Goal: Information Seeking & Learning: Learn about a topic

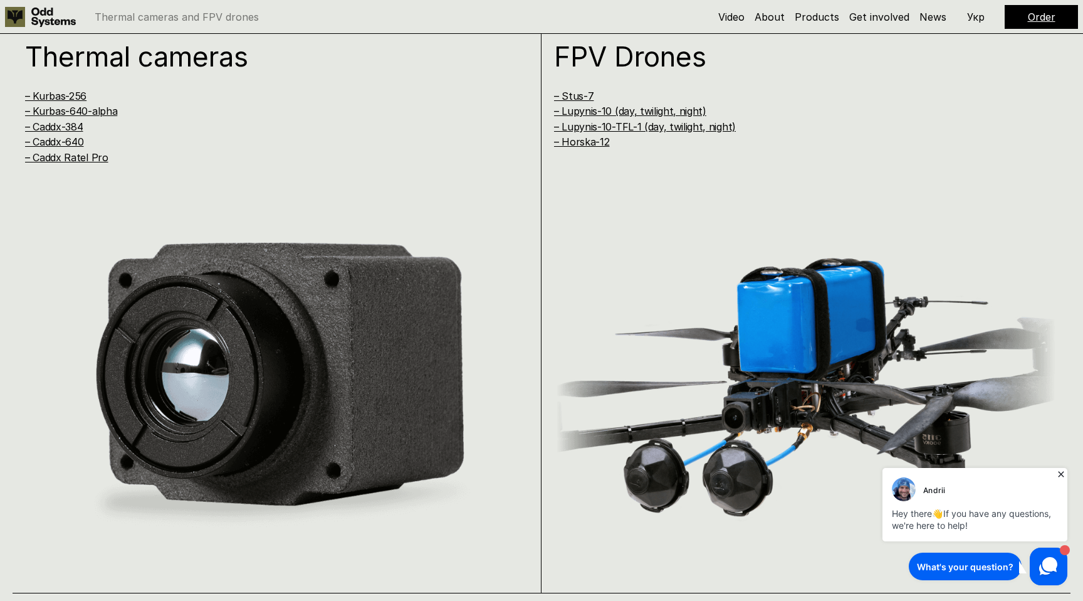
scroll to position [1217, 0]
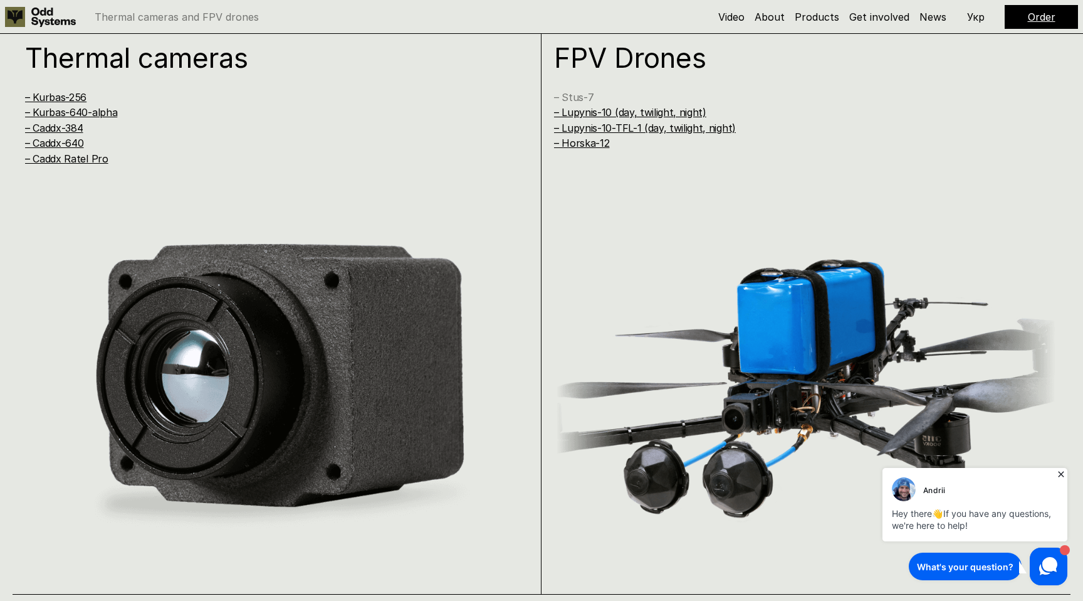
click at [579, 95] on link "– Stus-7" at bounding box center [573, 97] width 39 height 13
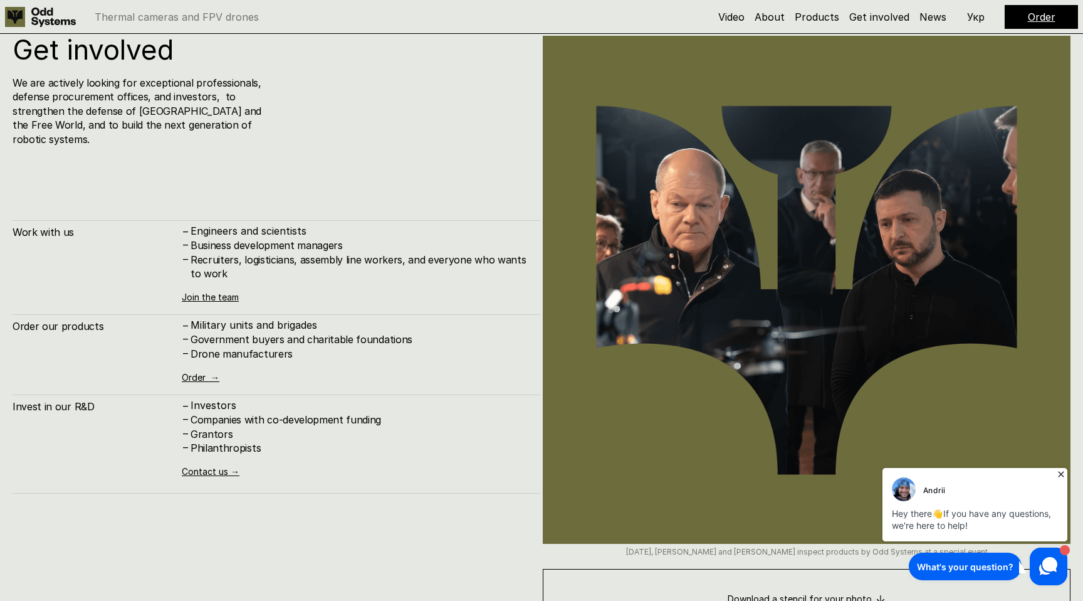
scroll to position [7238, 0]
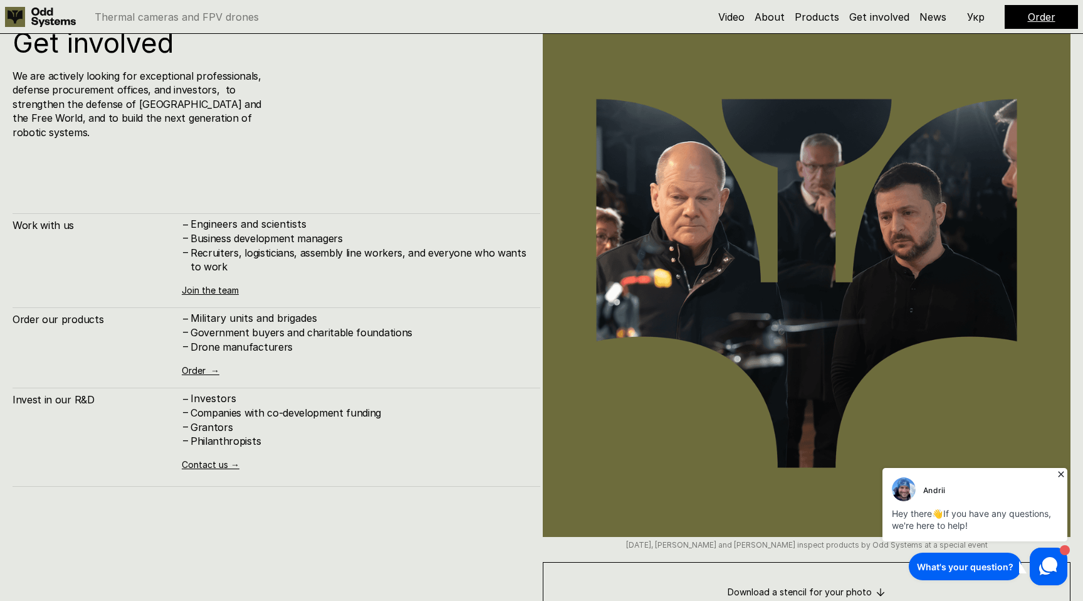
scroll to position [1217, 0]
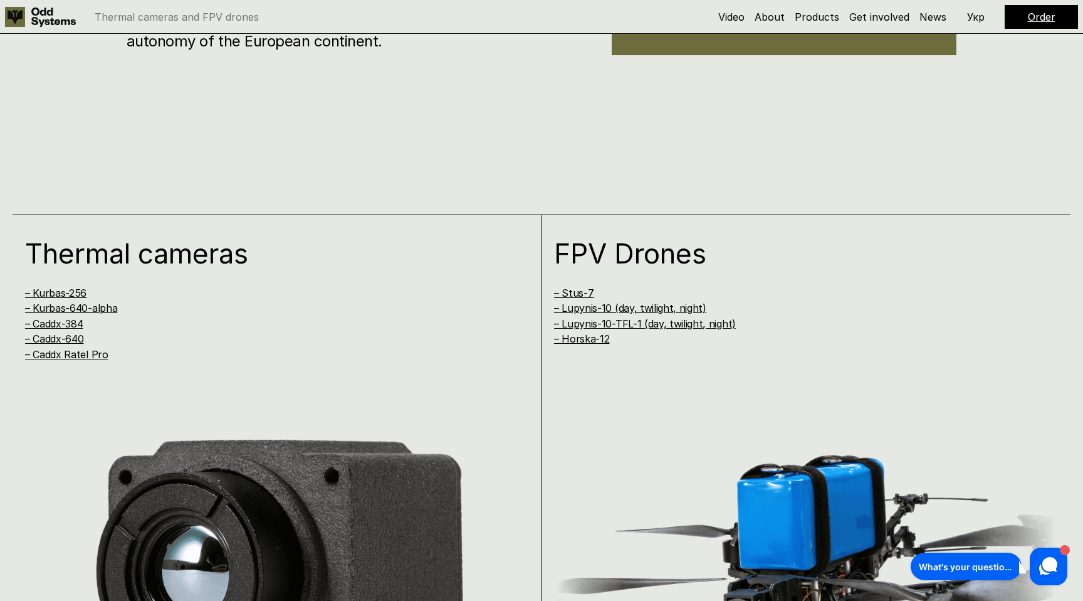
scroll to position [1025, 0]
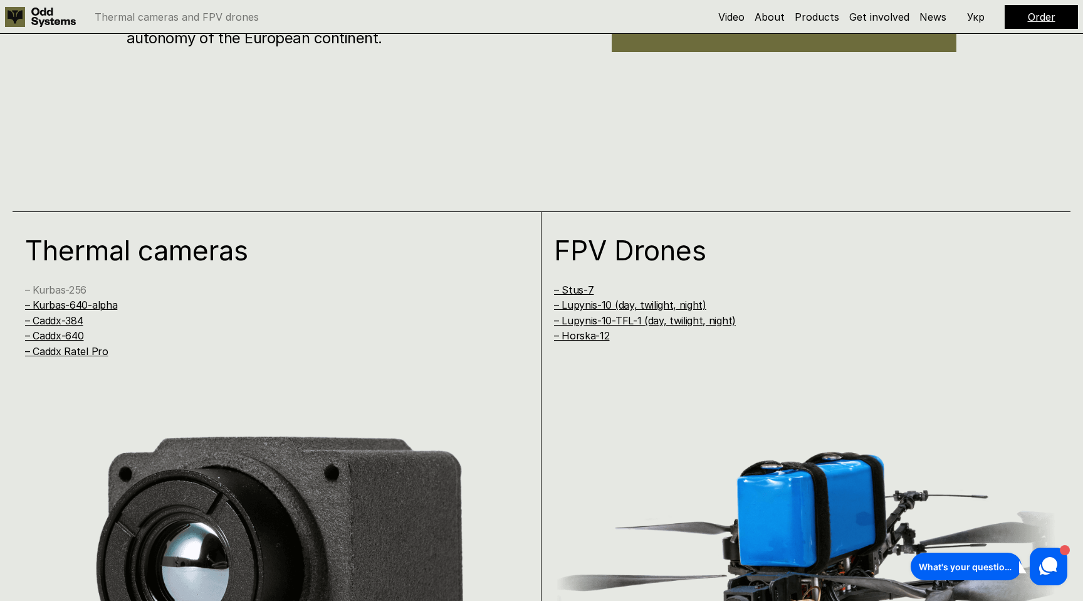
click at [70, 285] on link "– Kurbas-256" at bounding box center [55, 289] width 61 height 13
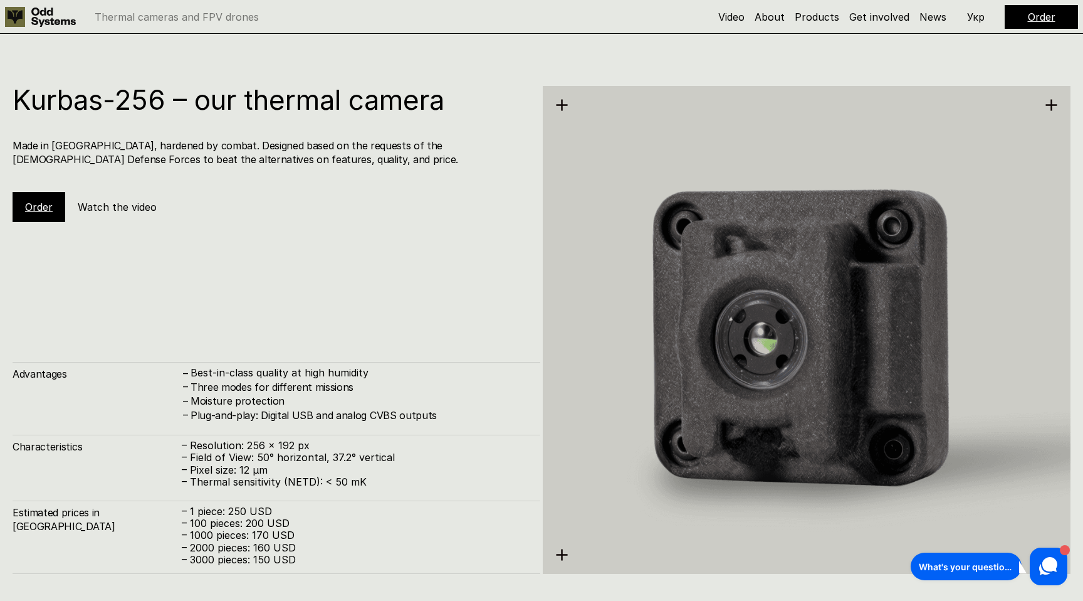
scroll to position [1812, 0]
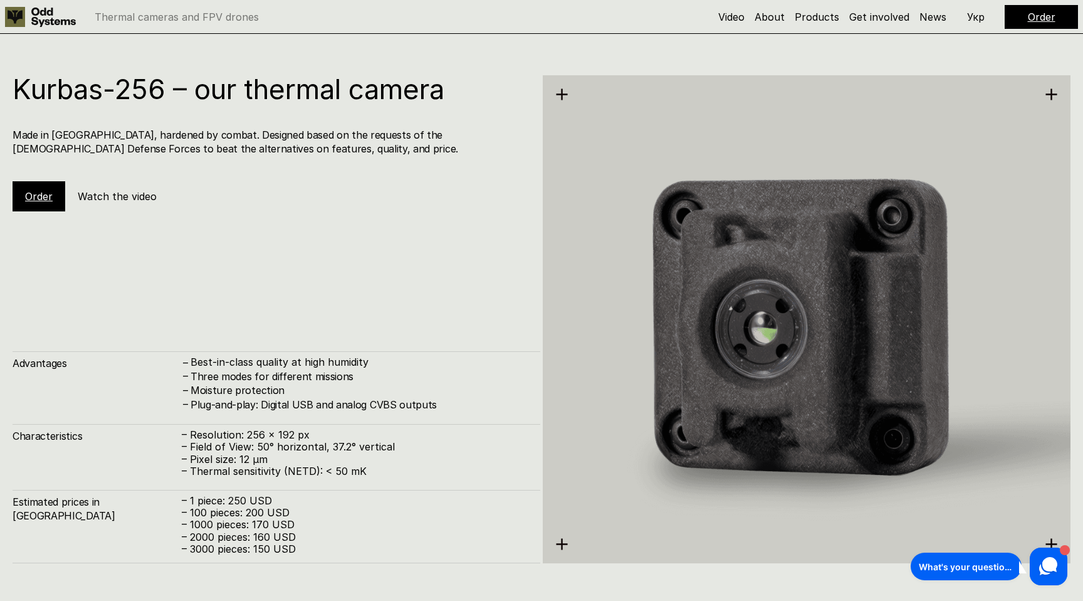
scroll to position [1025, 0]
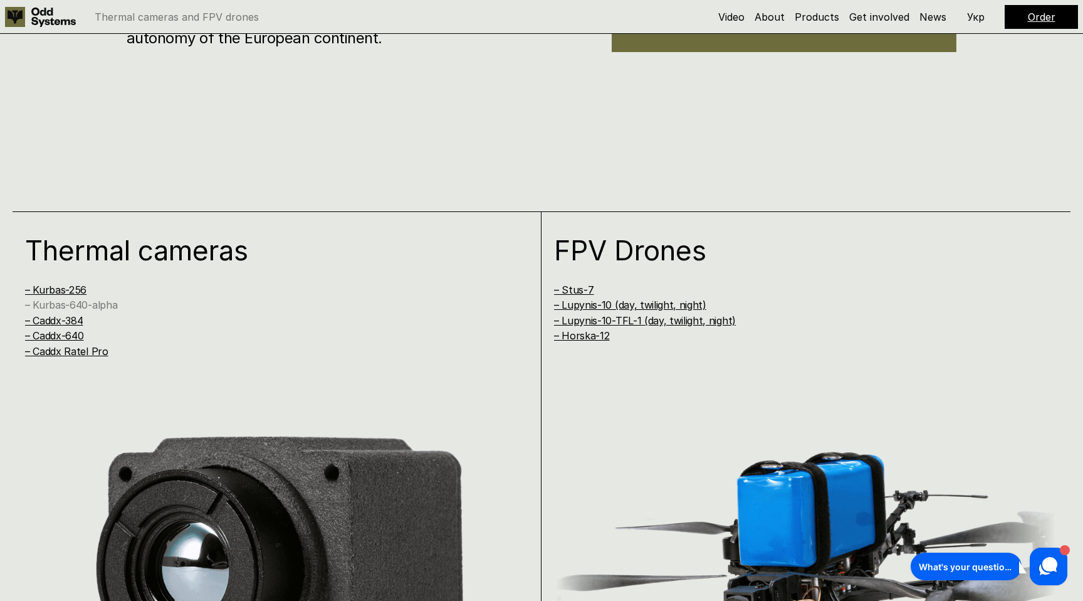
click at [96, 303] on link "– Kurbas-640-alpha" at bounding box center [71, 304] width 92 height 13
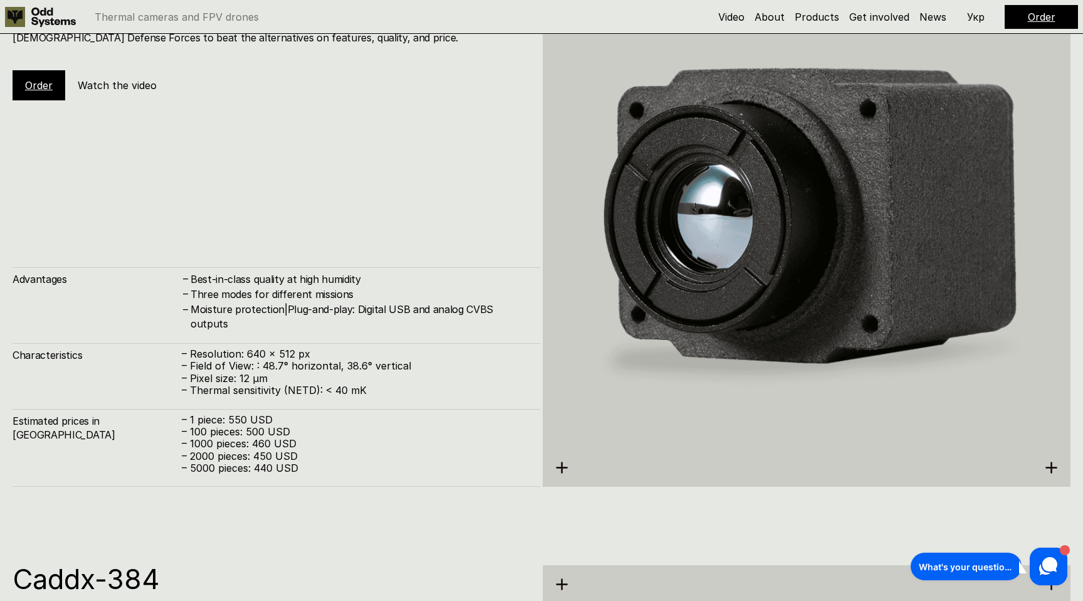
scroll to position [2487, 0]
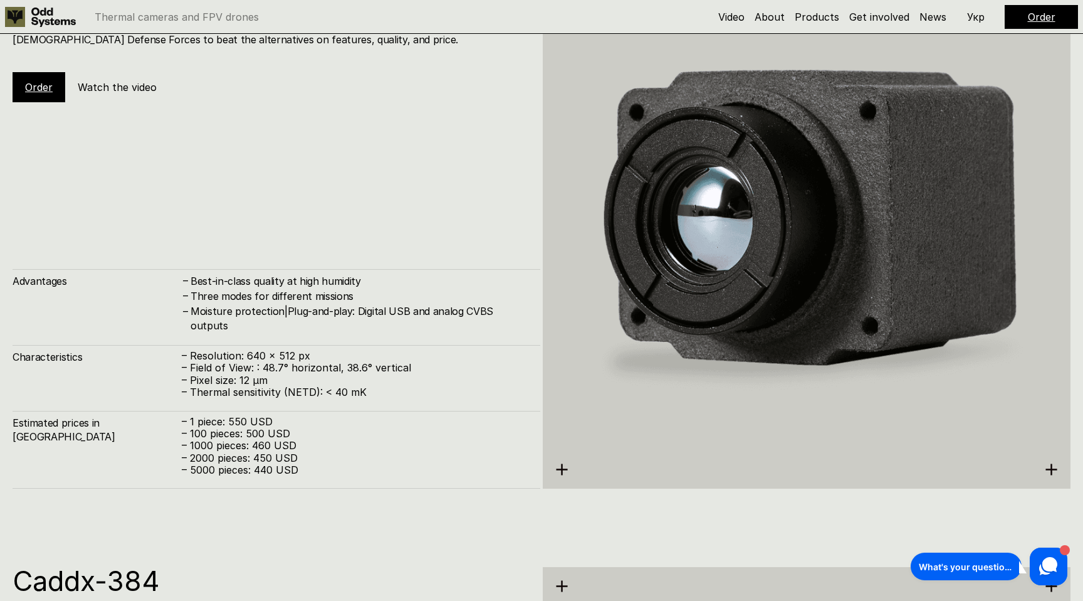
scroll to position [1025, 0]
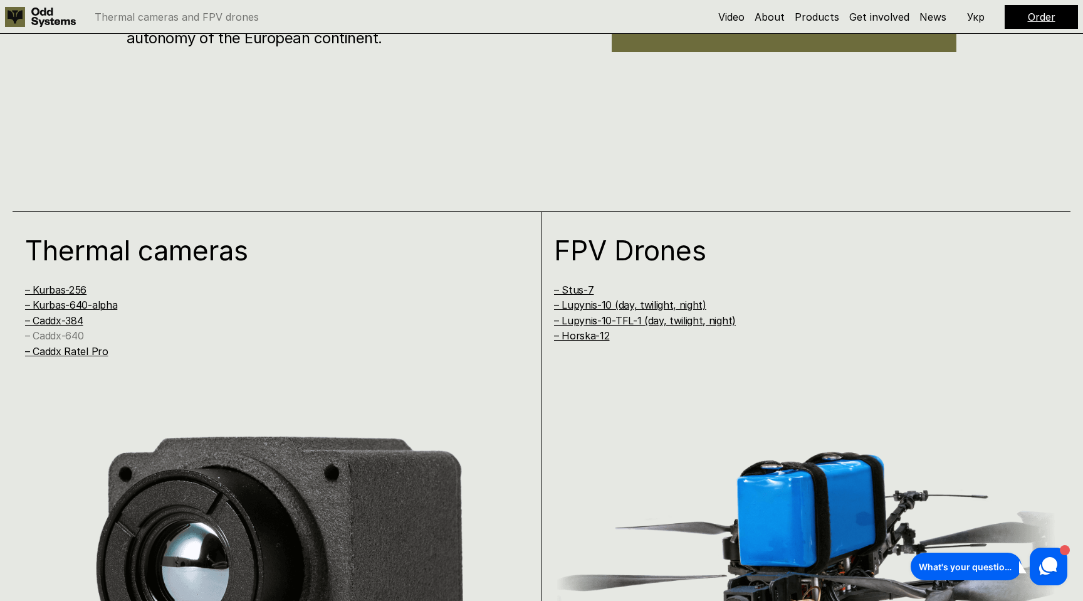
click at [72, 337] on link "– Caddx-640" at bounding box center [54, 335] width 58 height 13
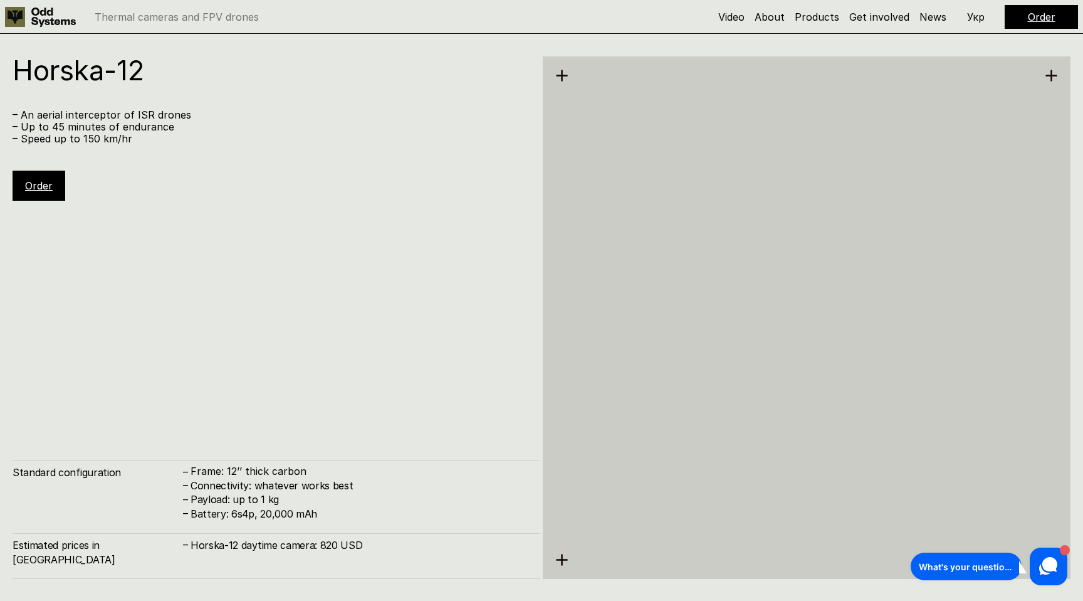
scroll to position [6599, 0]
